Goal: Find specific page/section: Find specific page/section

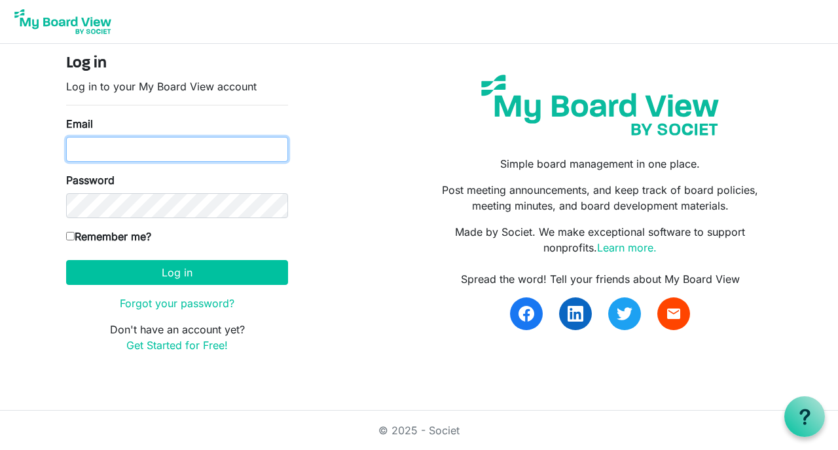
click at [160, 145] on input "Email" at bounding box center [177, 149] width 222 height 25
type input "v"
type input "[EMAIL_ADDRESS][DOMAIN_NAME]"
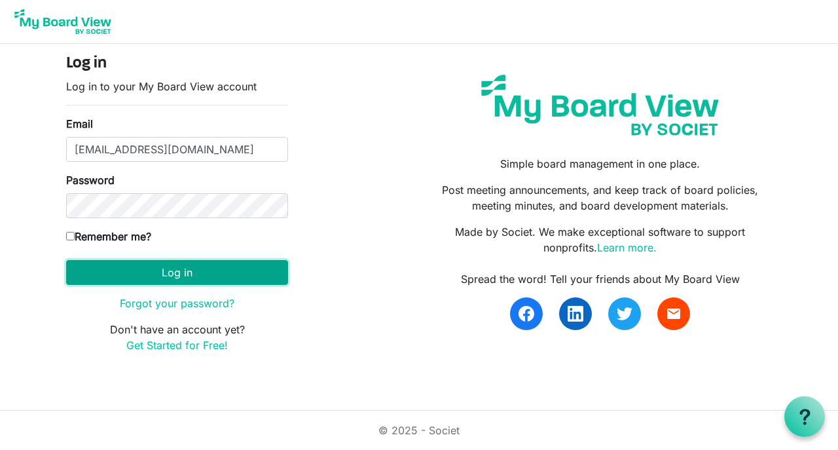
click at [163, 269] on button "Log in" at bounding box center [177, 272] width 222 height 25
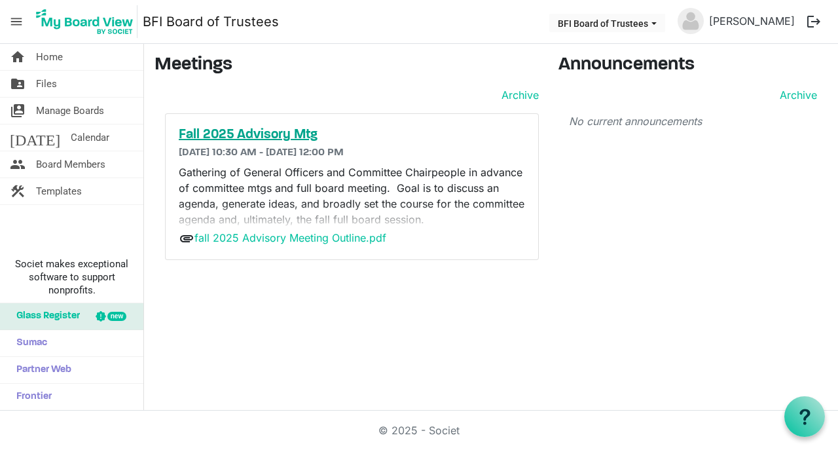
click at [273, 136] on h5 "Fall 2025 Advisory Mtg" at bounding box center [352, 135] width 346 height 16
